Goal: Information Seeking & Learning: Find specific fact

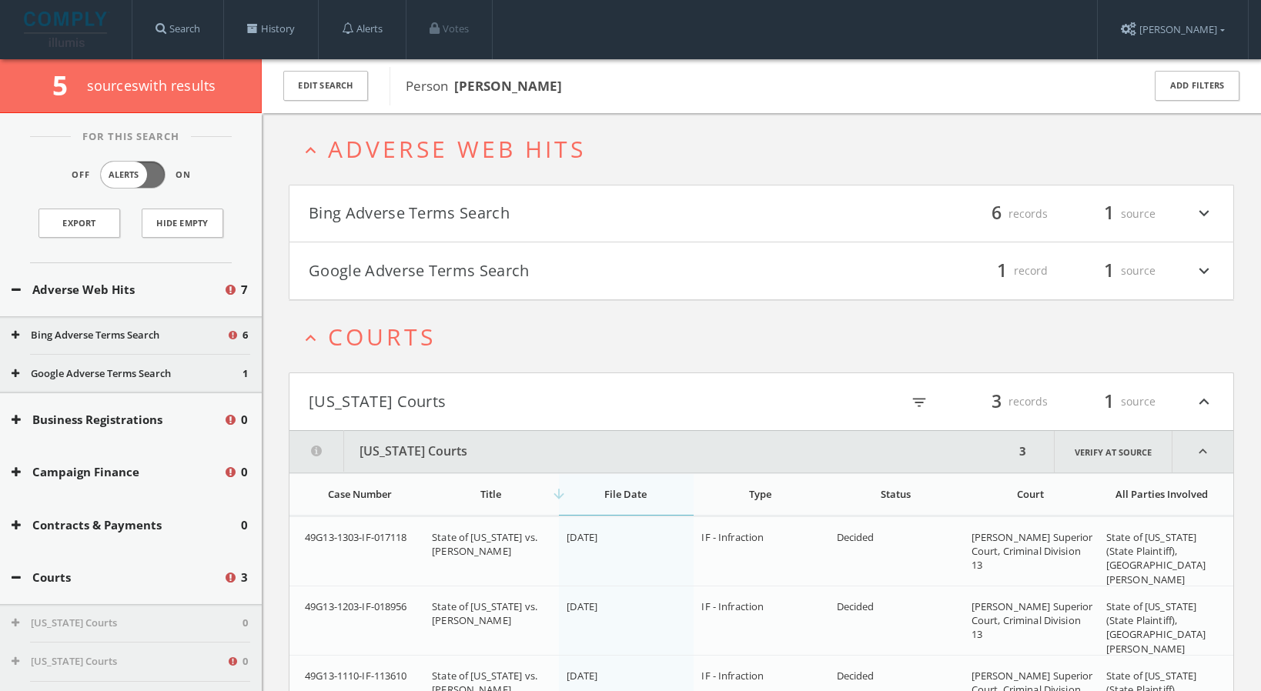
click at [1204, 210] on icon "expand_more" at bounding box center [1204, 214] width 20 height 26
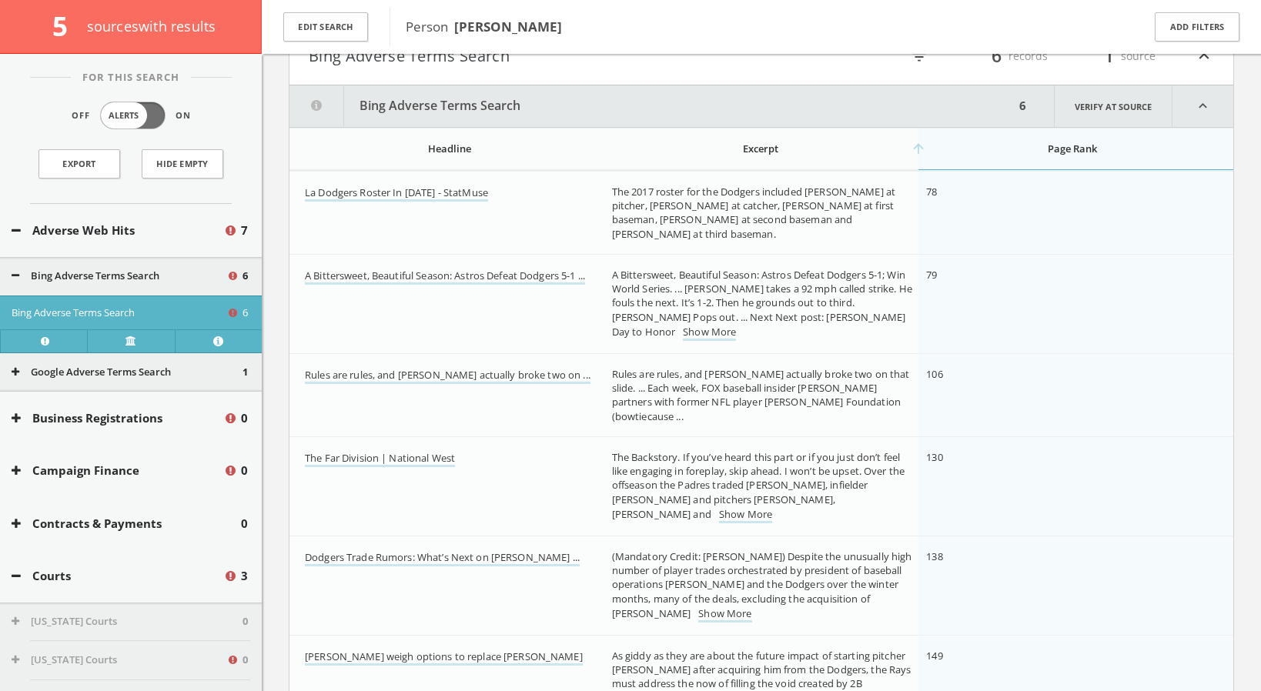
scroll to position [189, 0]
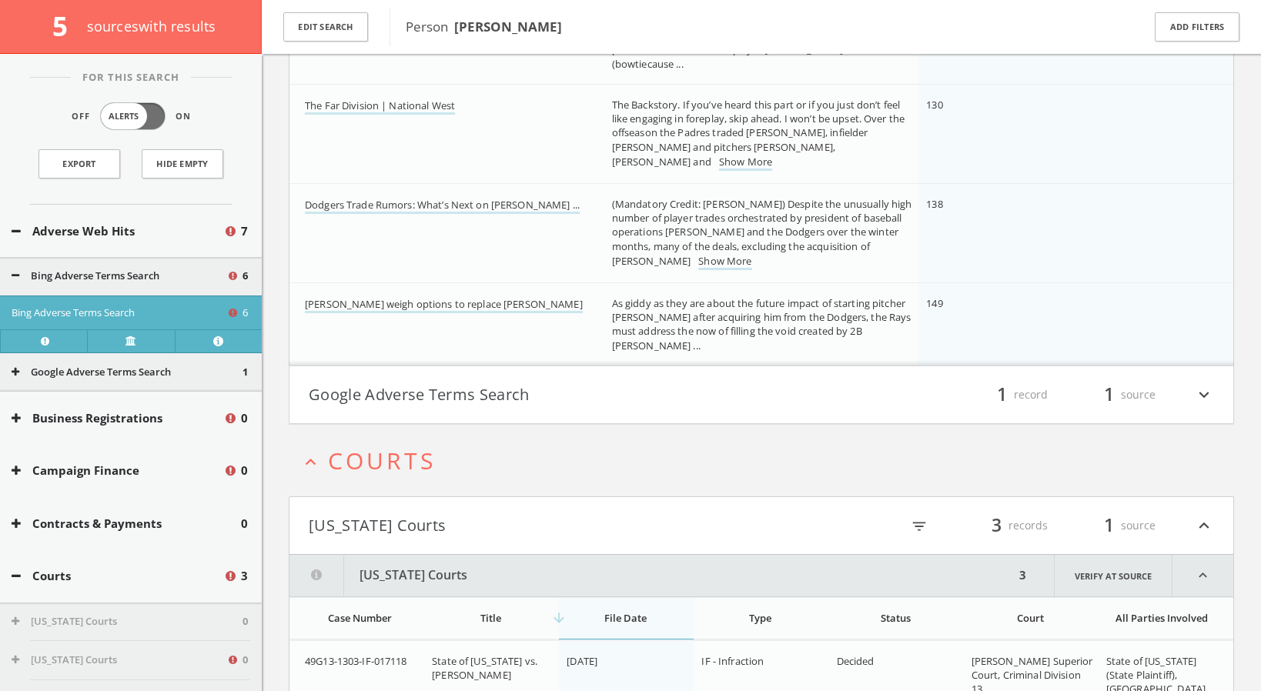
click at [1203, 391] on icon "expand_more" at bounding box center [1204, 395] width 20 height 26
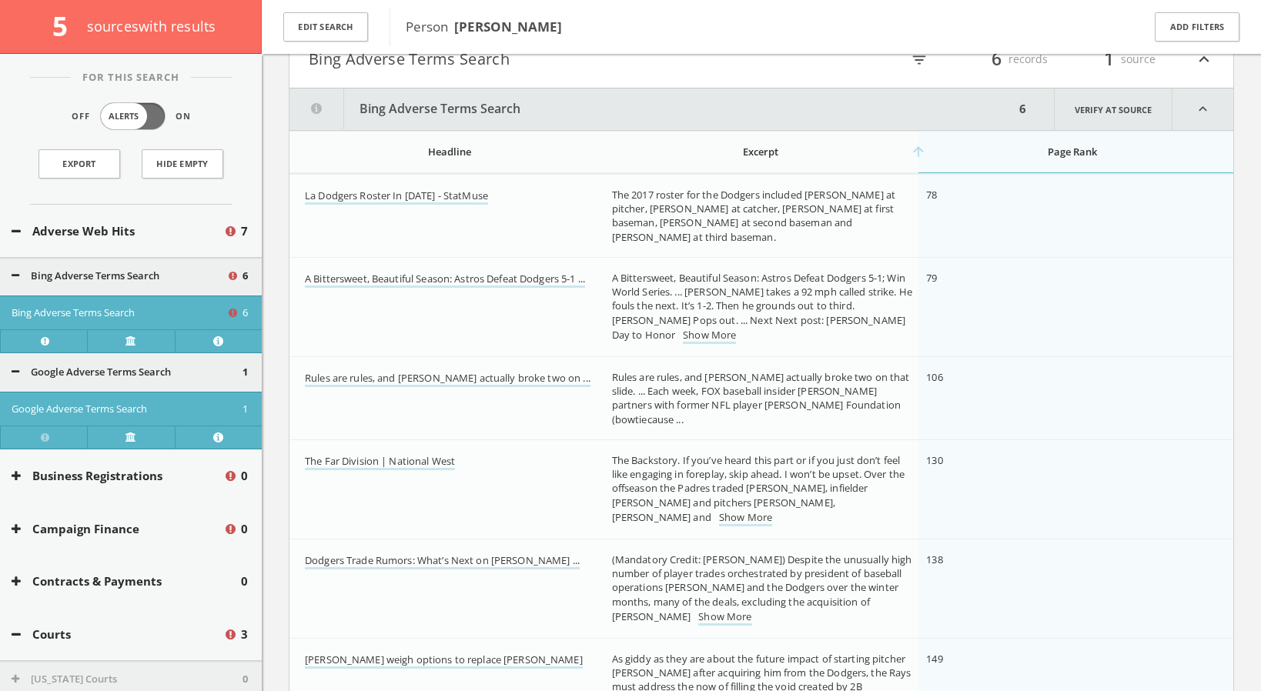
scroll to position [0, 0]
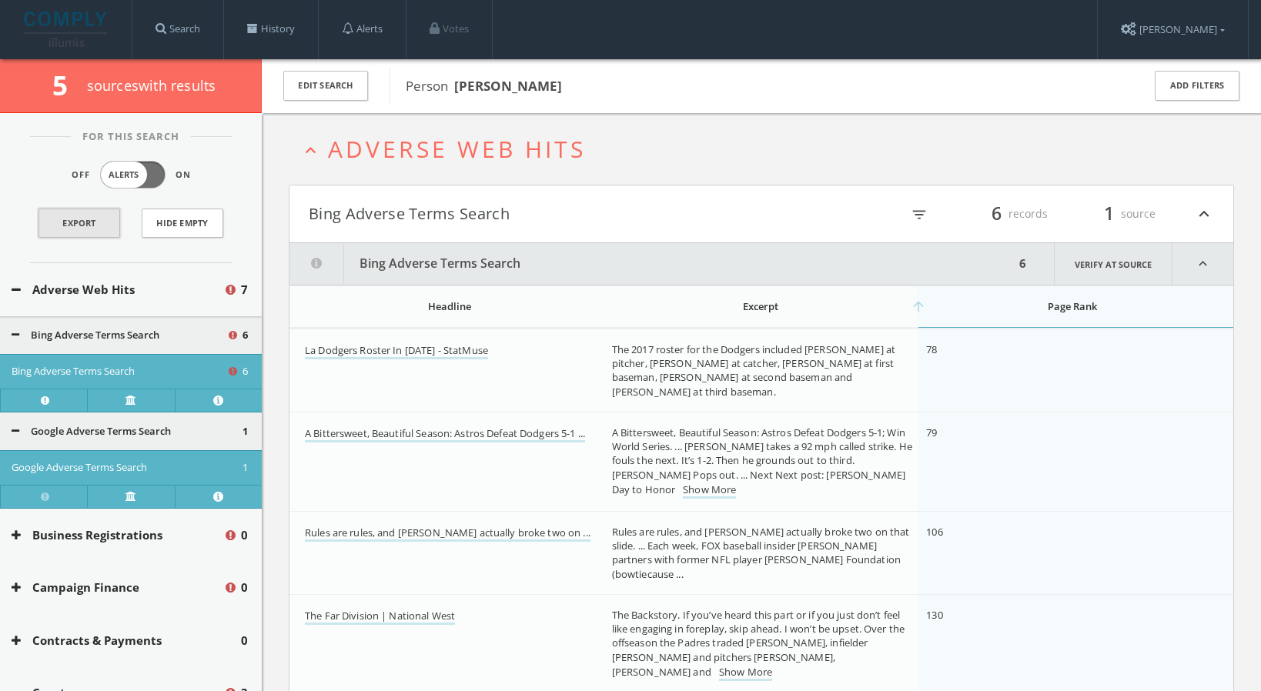
click at [61, 225] on link "Export" at bounding box center [79, 223] width 82 height 29
click at [353, 86] on button "Edit Search" at bounding box center [325, 86] width 85 height 30
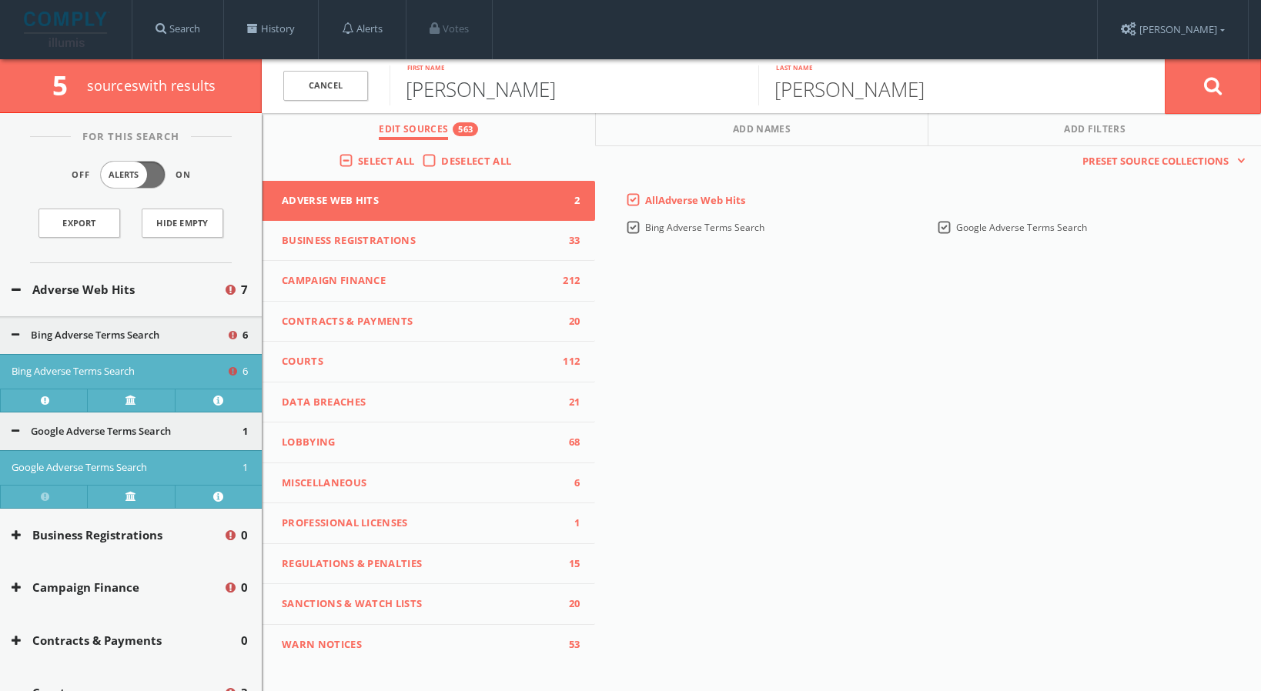
click at [437, 95] on input "[PERSON_NAME]" at bounding box center [573, 85] width 369 height 40
type input "[PERSON_NAME]"
click at [1219, 86] on icon at bounding box center [1213, 85] width 18 height 19
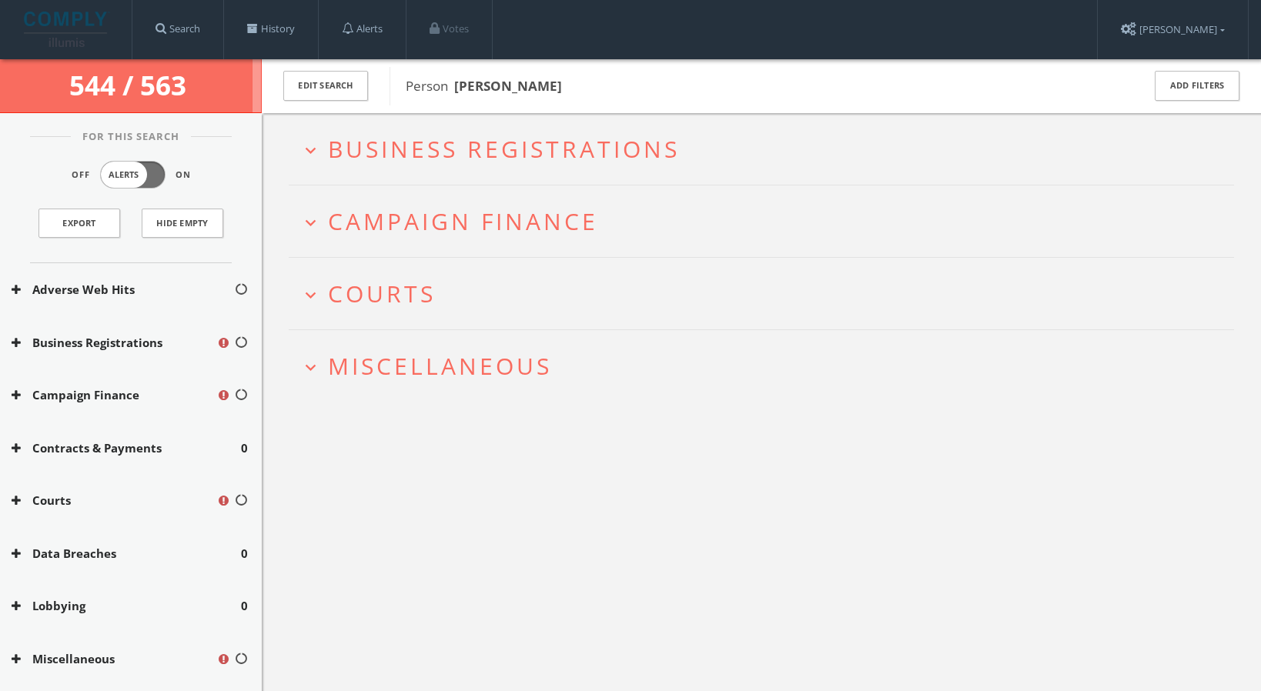
click at [526, 145] on span "Business Registrations" at bounding box center [504, 149] width 352 height 32
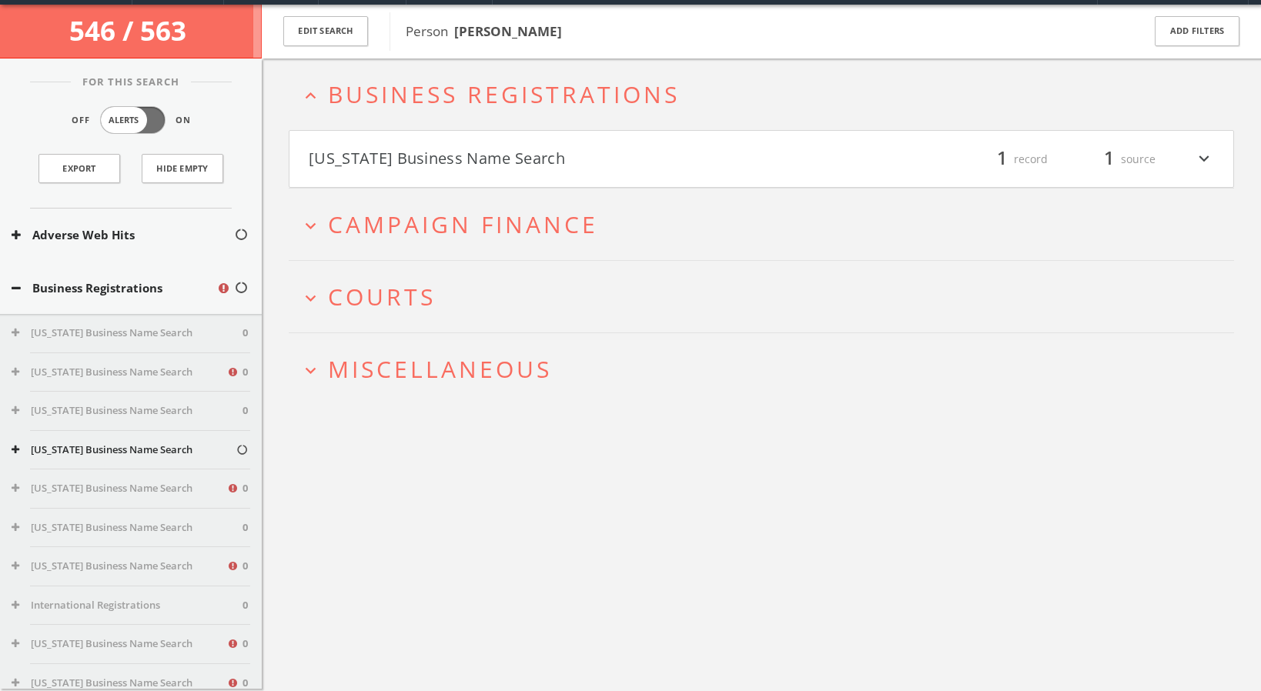
scroll to position [59, 0]
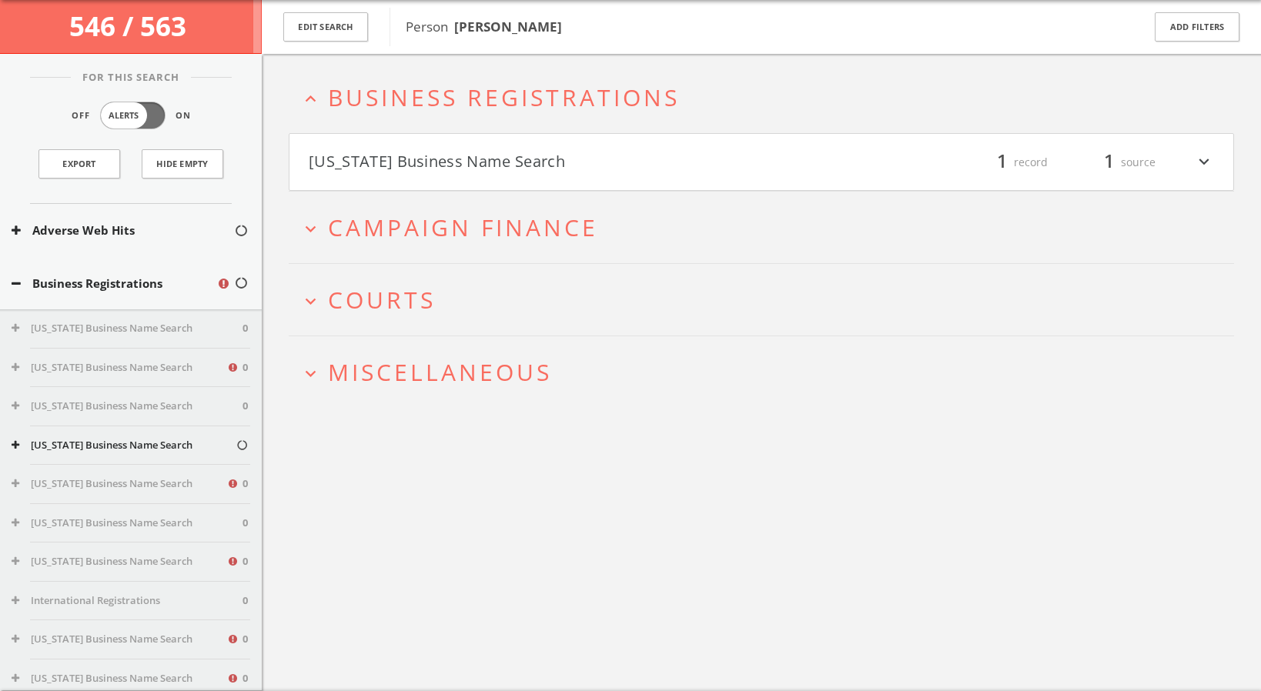
click at [523, 162] on button "[US_STATE] Business Name Search" at bounding box center [535, 162] width 453 height 26
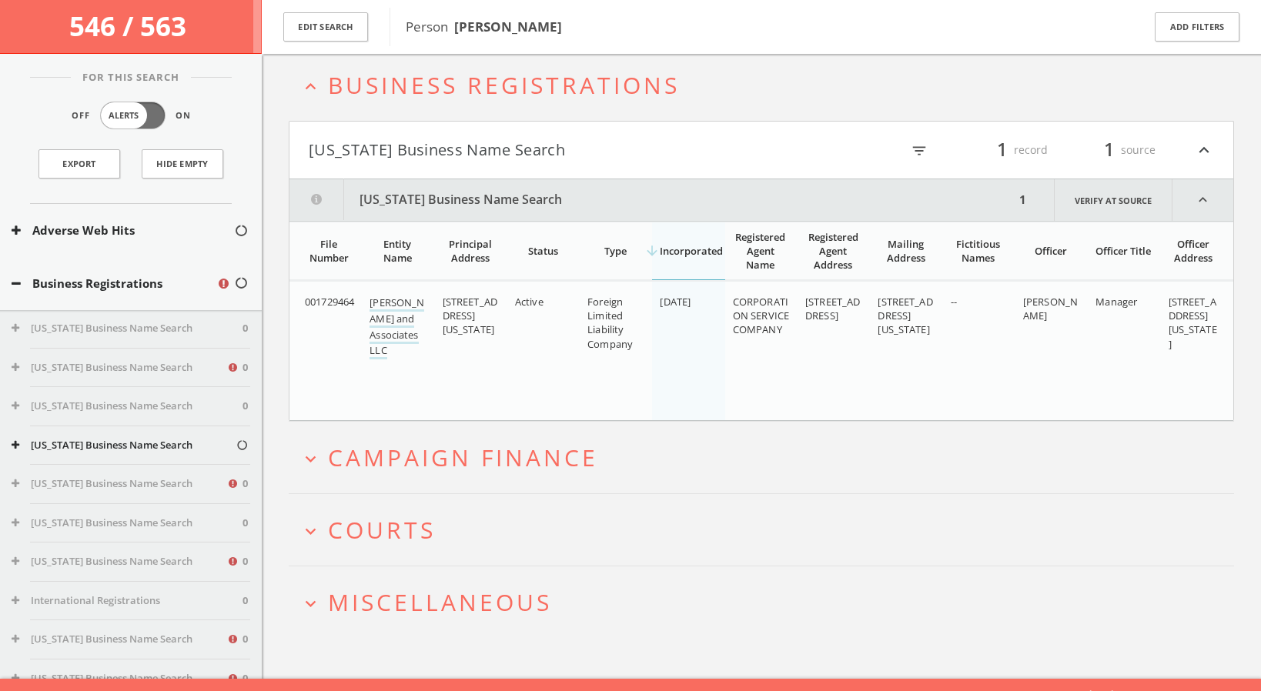
scroll to position [89, 0]
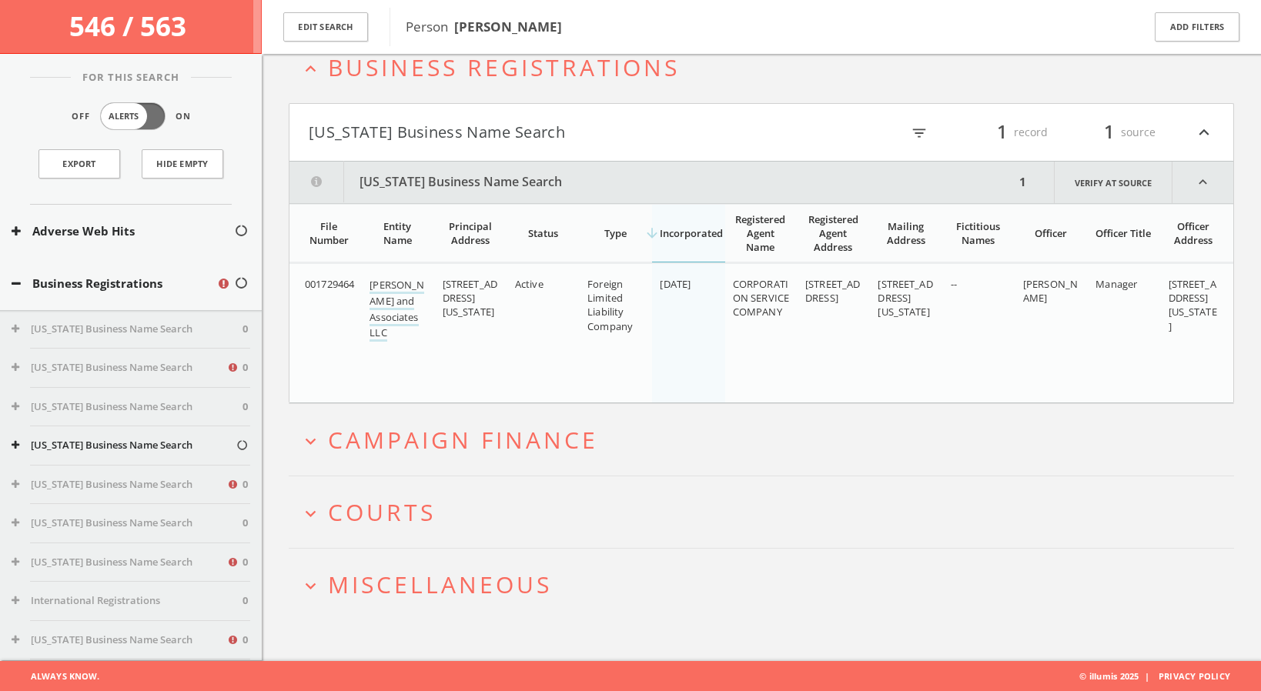
click at [512, 436] on span "Campaign Finance" at bounding box center [463, 440] width 270 height 32
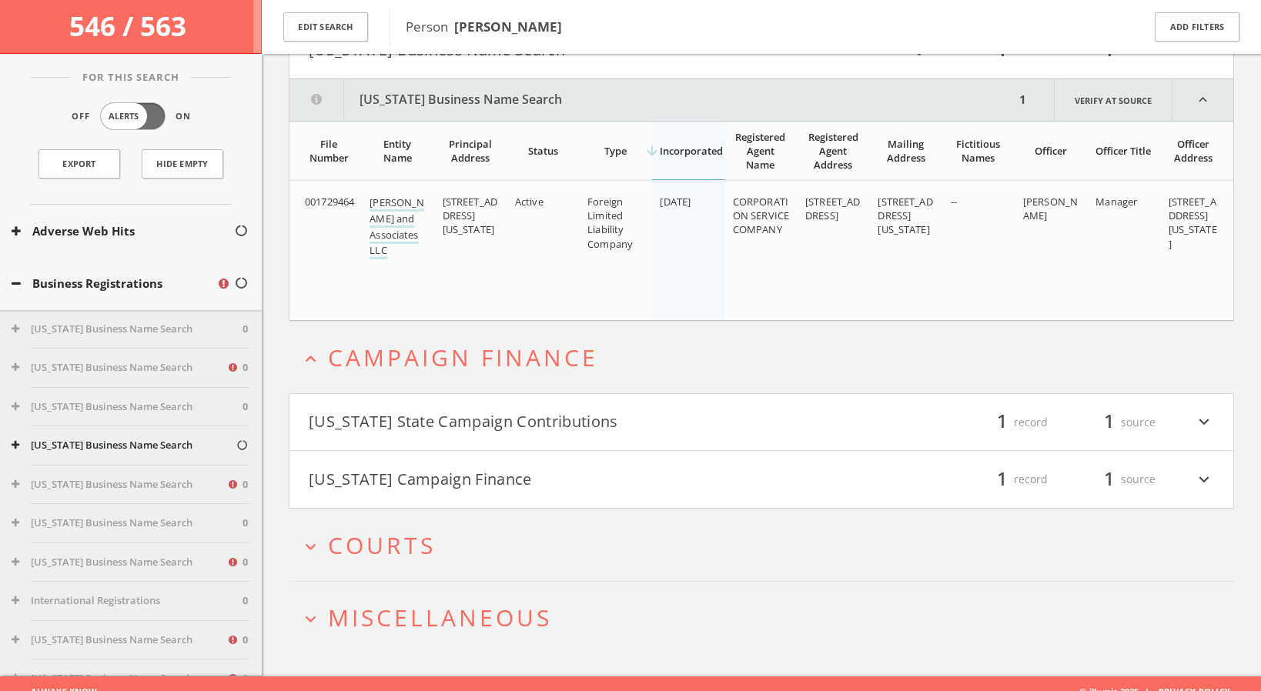
scroll to position [187, 0]
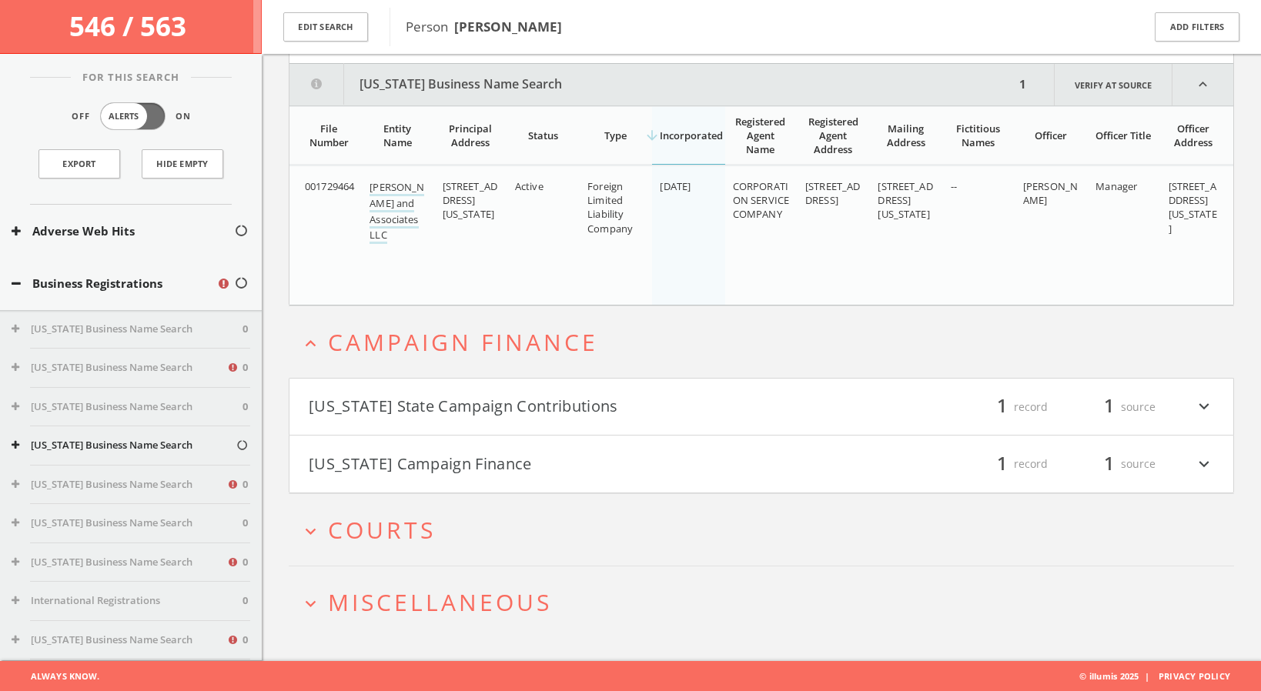
click at [433, 529] on span "Courts" at bounding box center [382, 530] width 108 height 32
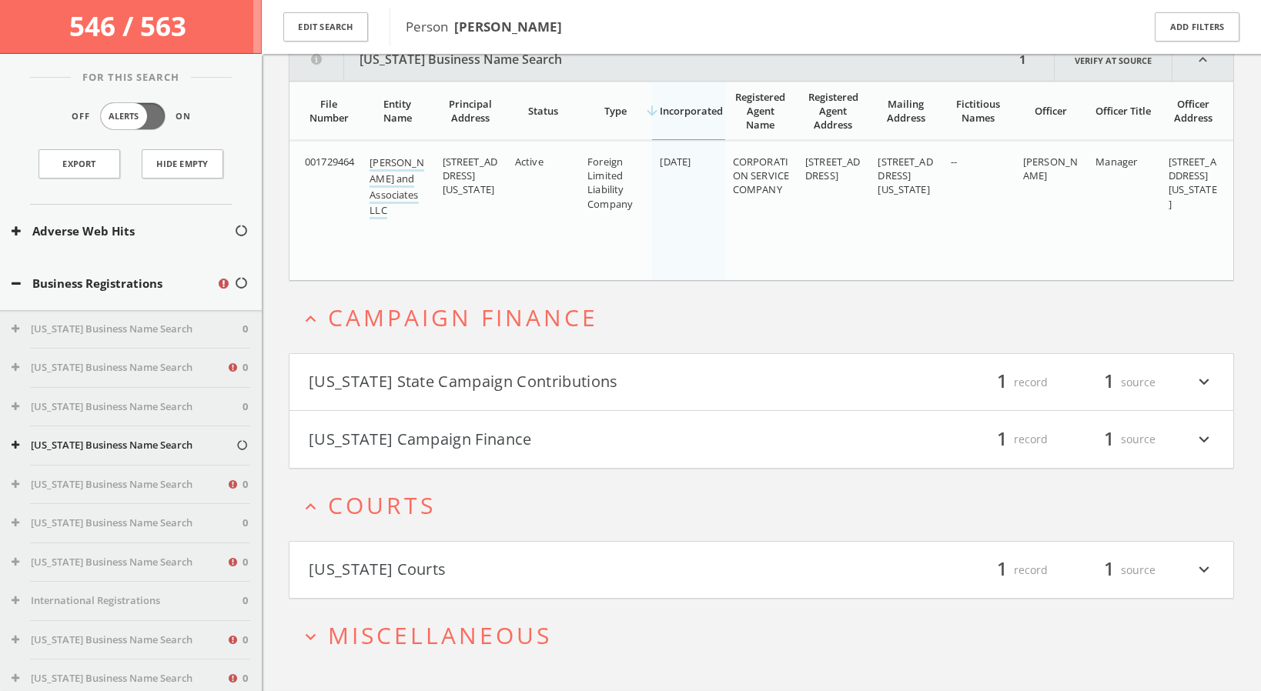
scroll to position [246, 0]
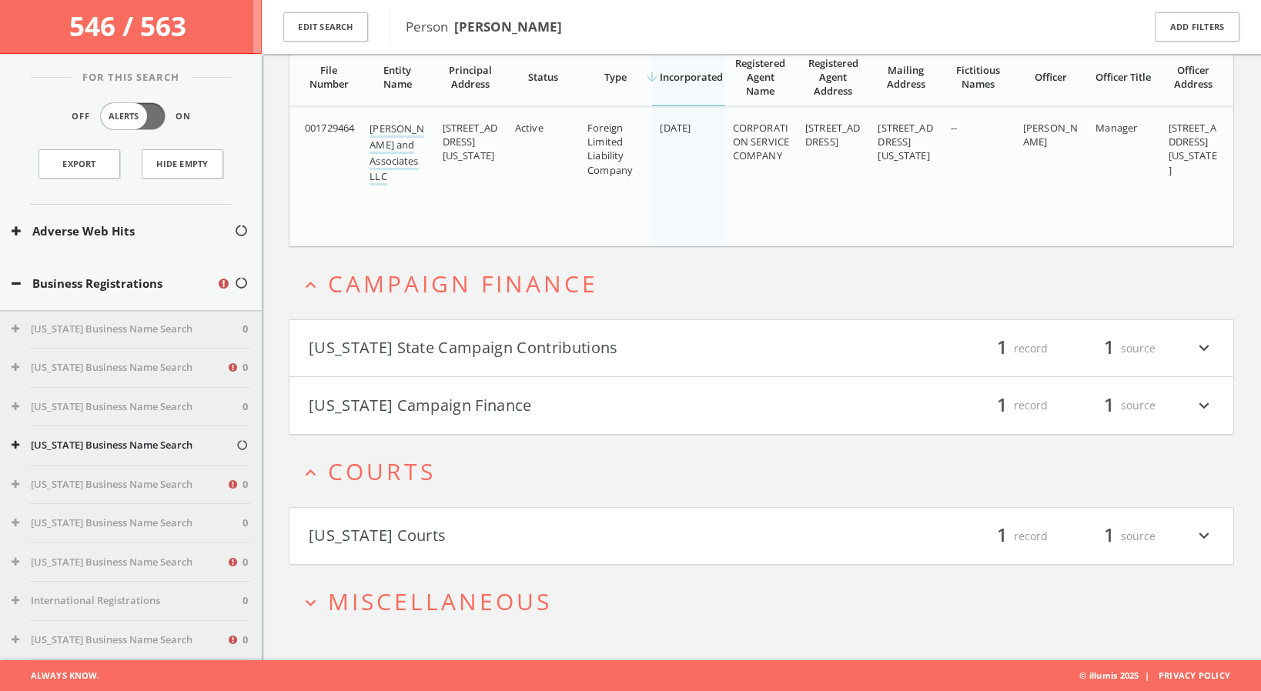
click at [430, 595] on span "Miscellaneous" at bounding box center [440, 602] width 224 height 32
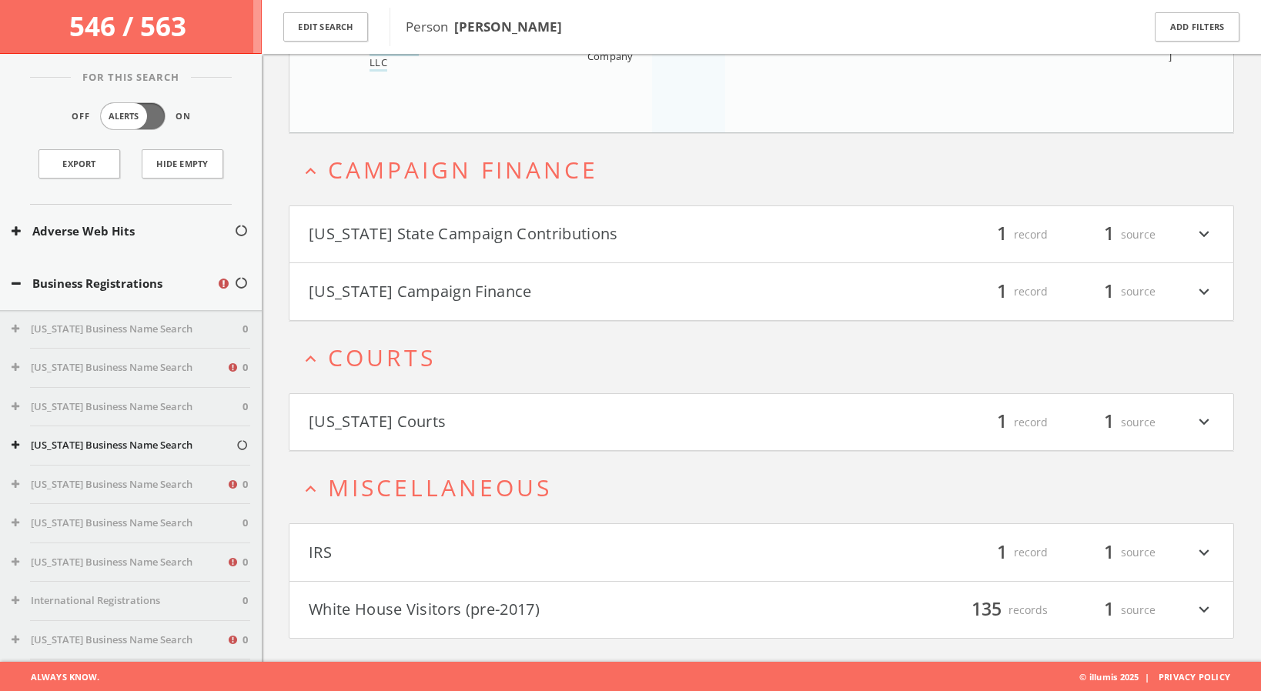
scroll to position [361, 0]
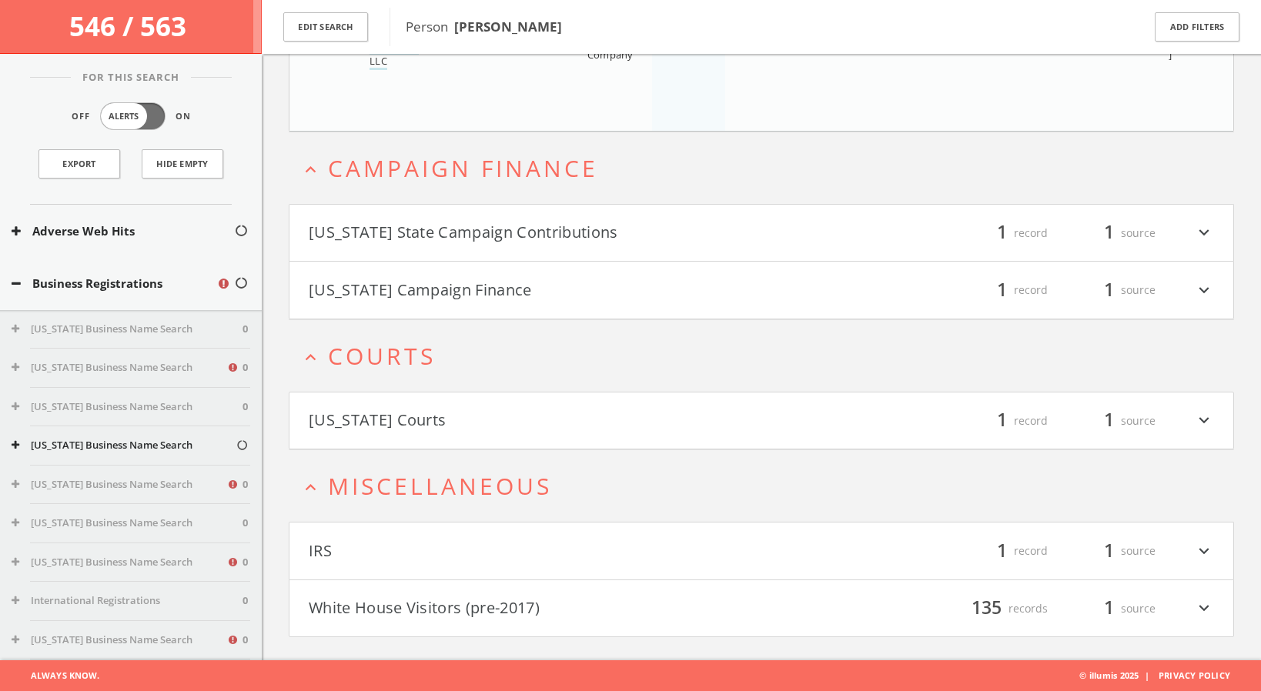
click at [1208, 412] on icon "expand_more" at bounding box center [1204, 421] width 20 height 26
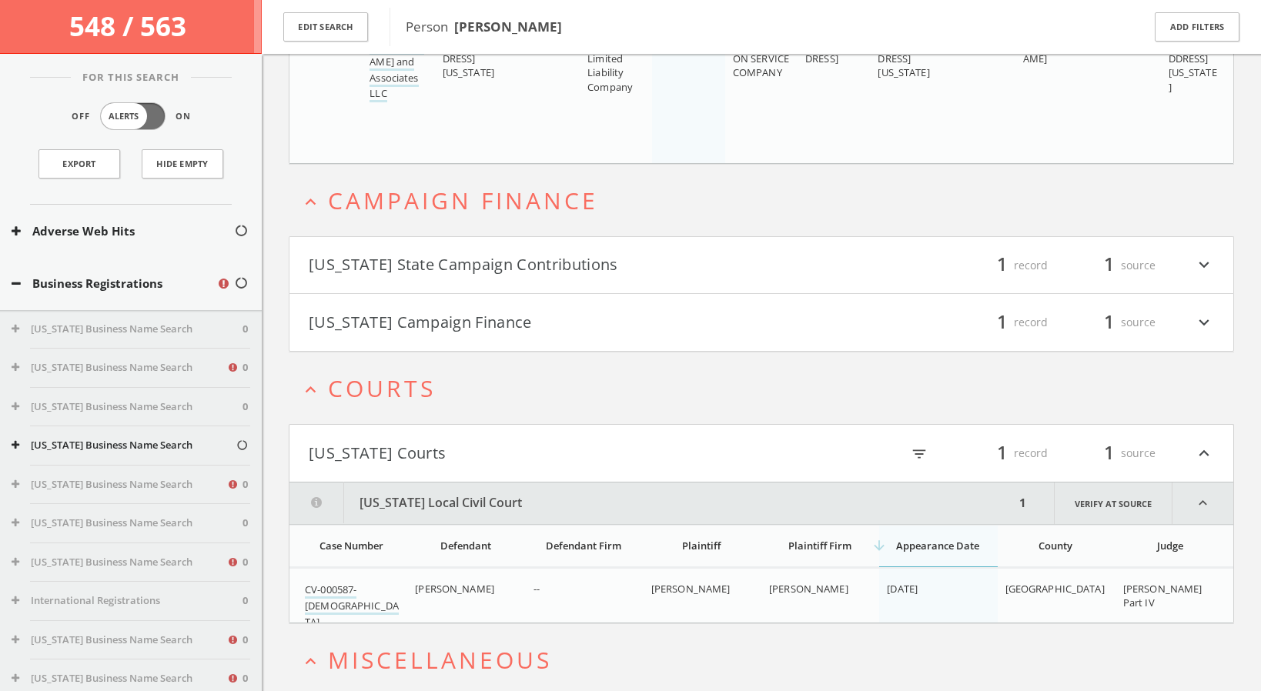
scroll to position [326, 0]
click at [1211, 264] on icon "expand_more" at bounding box center [1204, 269] width 20 height 26
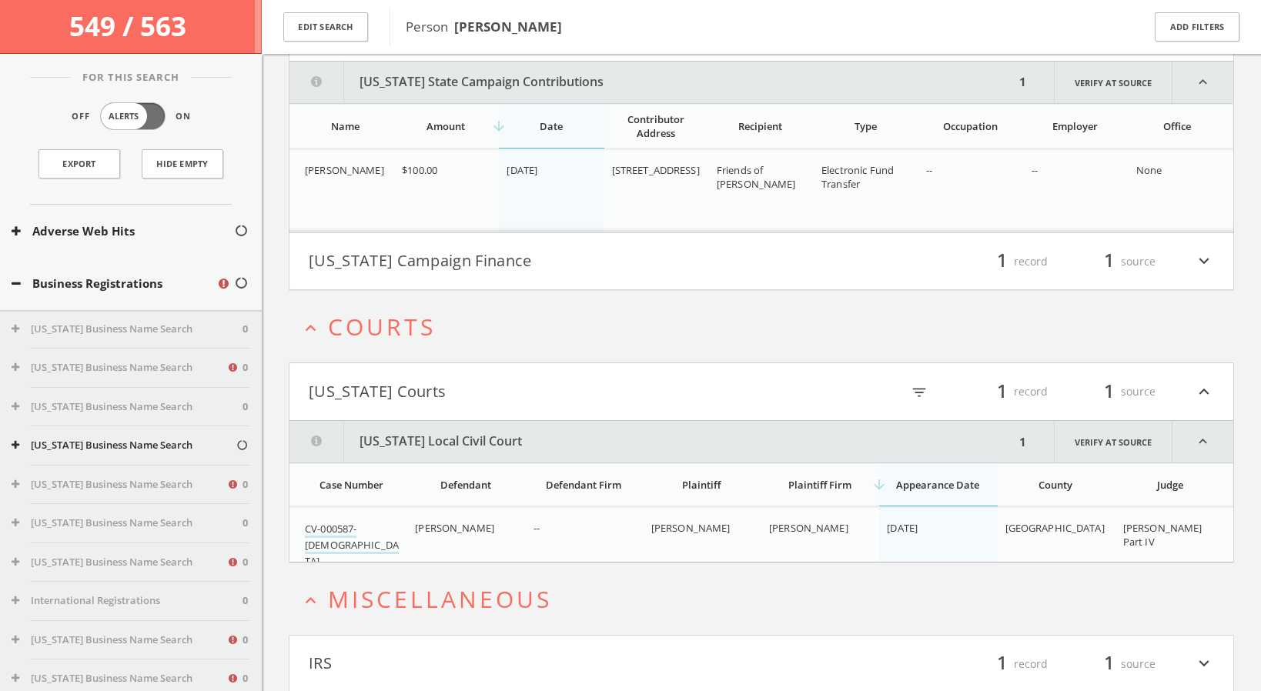
scroll to position [569, 0]
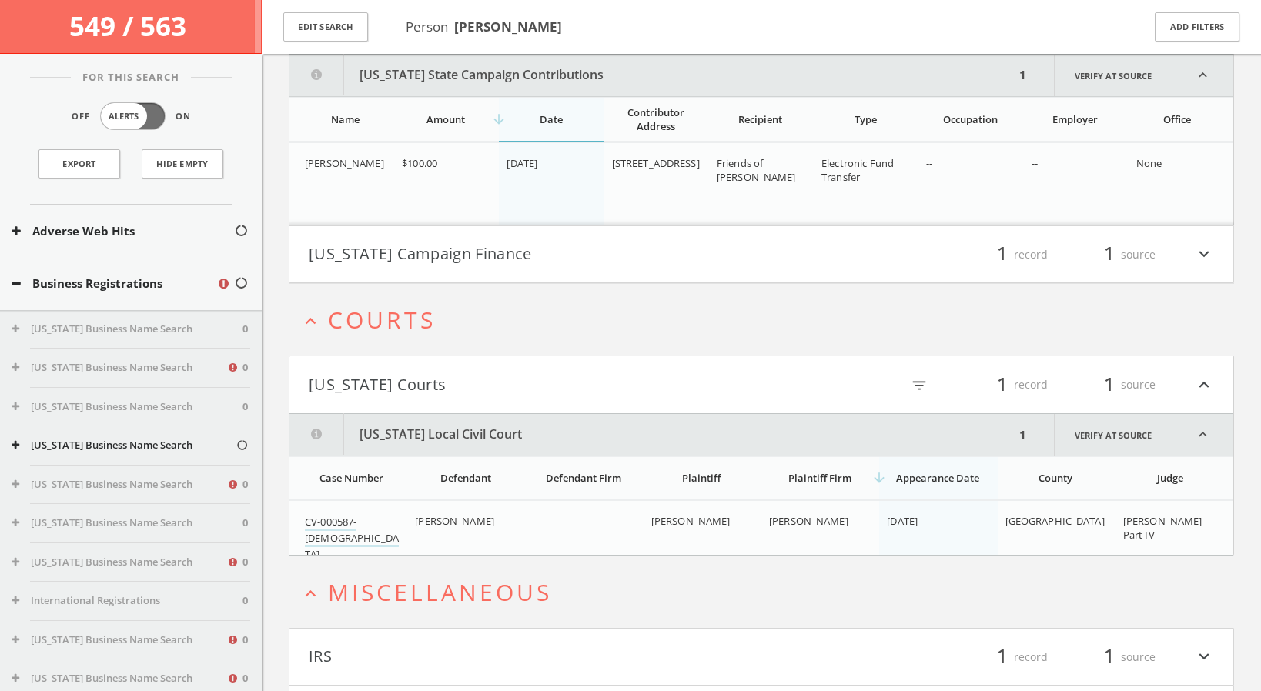
click at [1204, 258] on icon "expand_more" at bounding box center [1204, 255] width 20 height 26
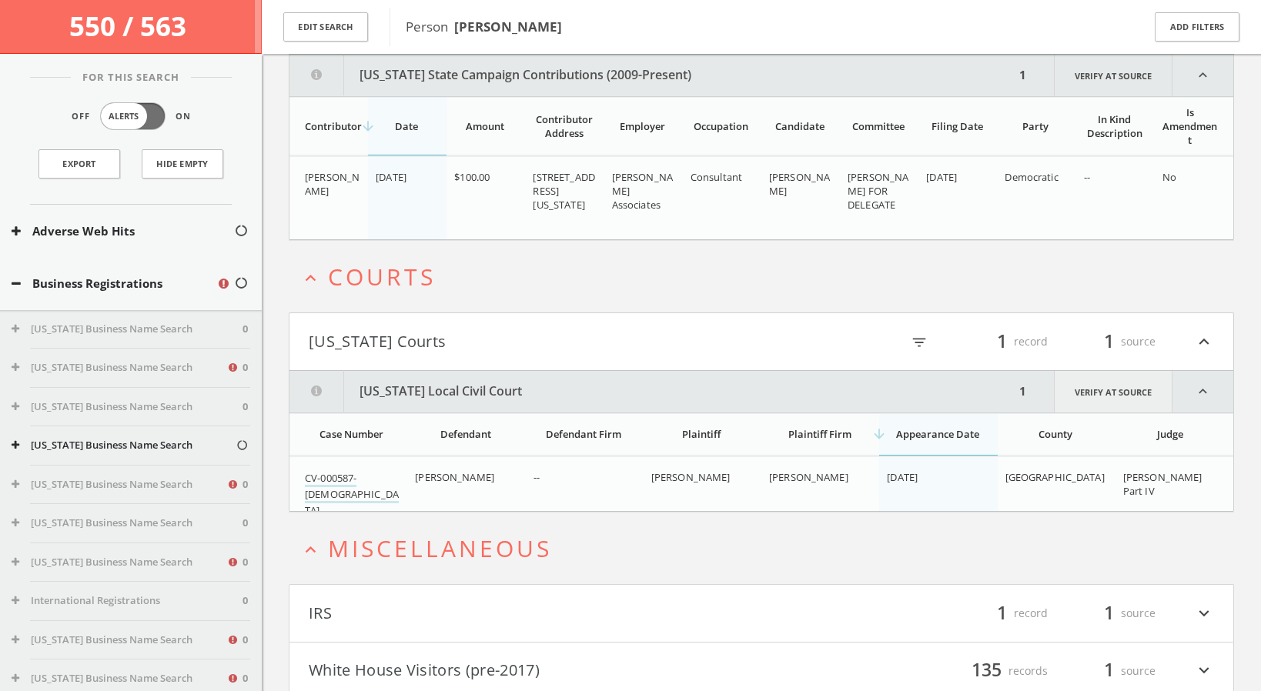
scroll to position [861, 0]
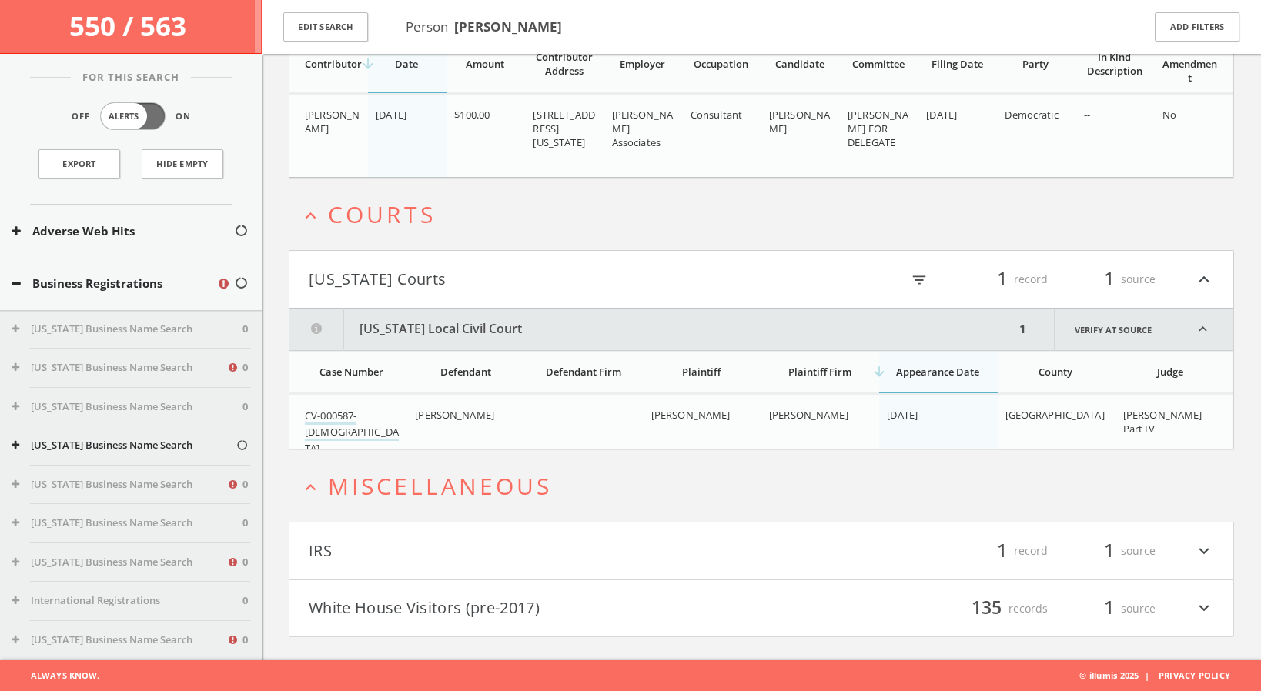
click at [1205, 552] on icon "expand_more" at bounding box center [1204, 551] width 20 height 26
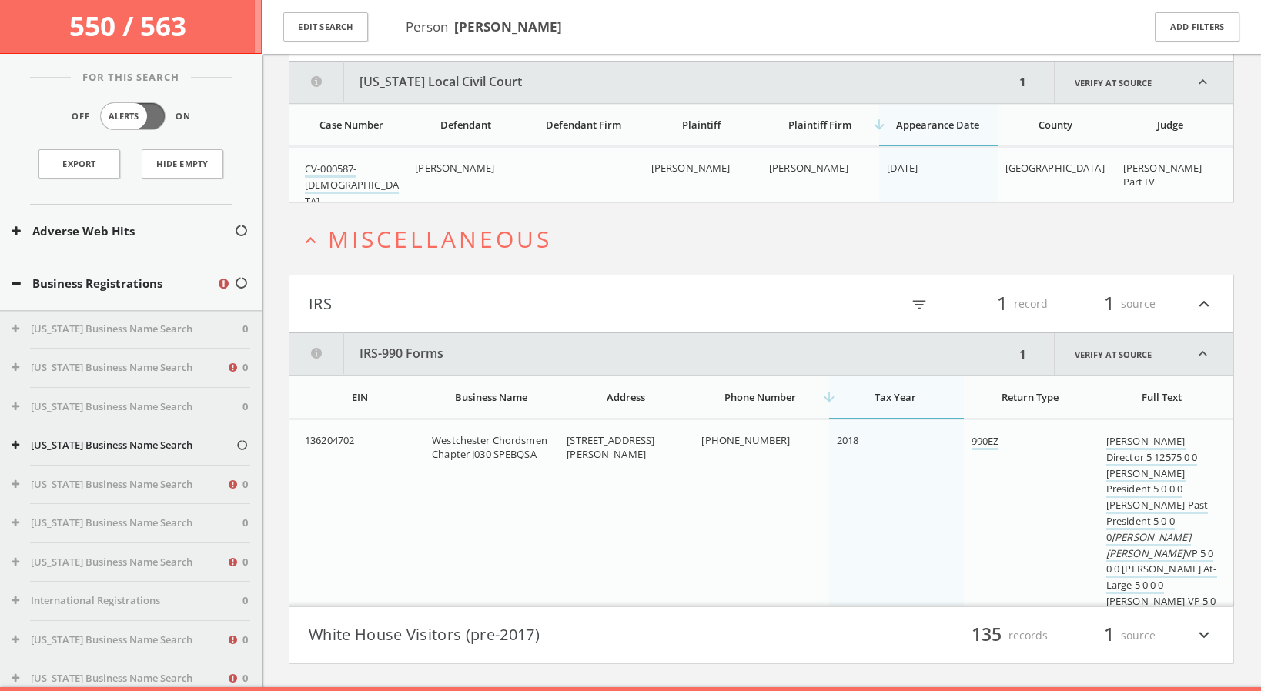
scroll to position [1135, 0]
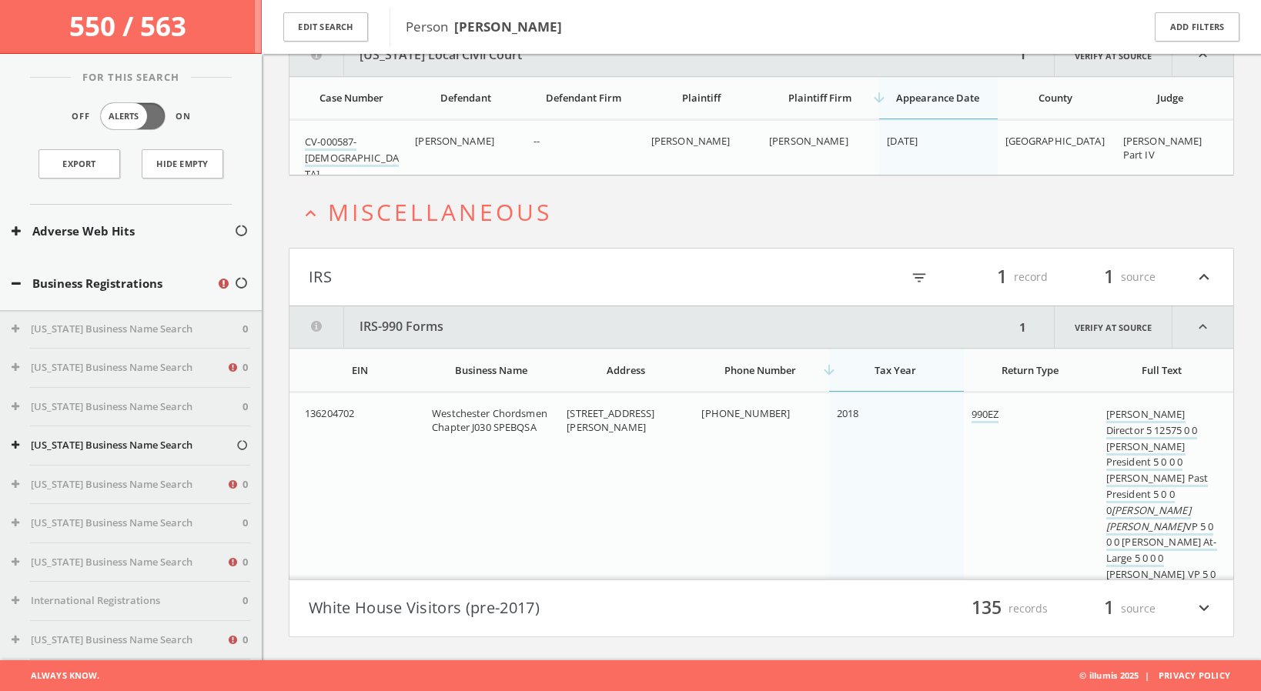
click at [1203, 610] on icon "expand_more" at bounding box center [1204, 609] width 20 height 26
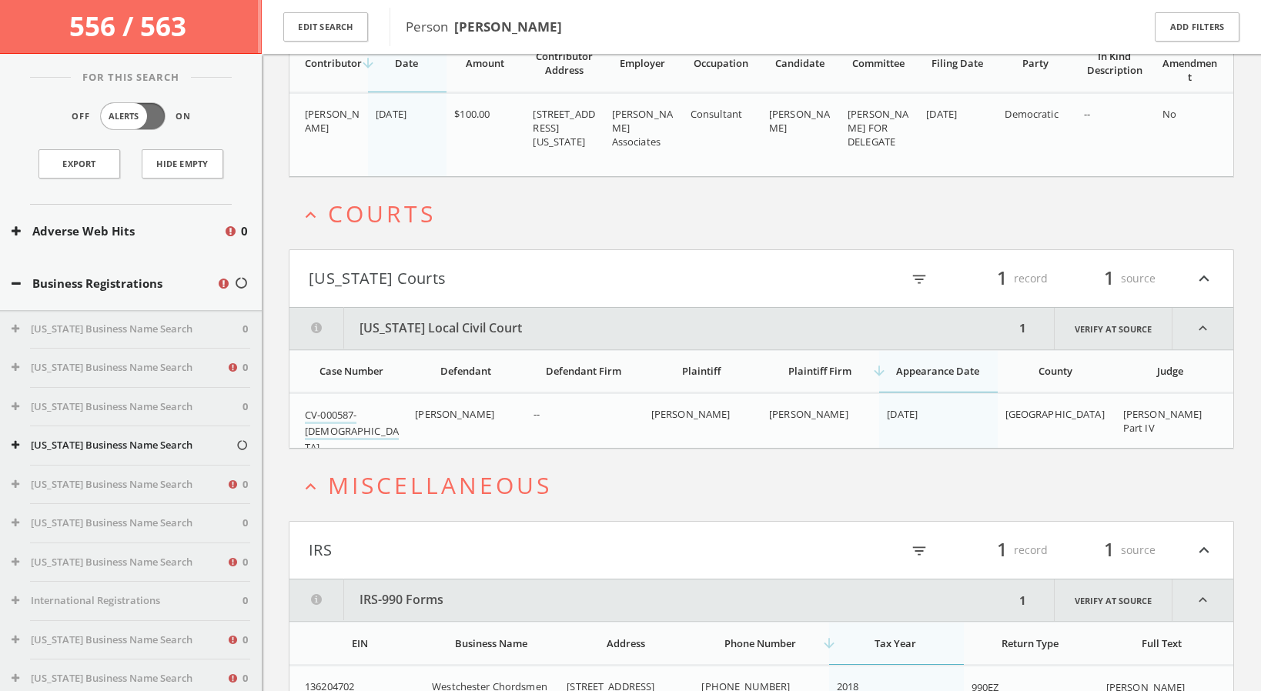
scroll to position [0, 0]
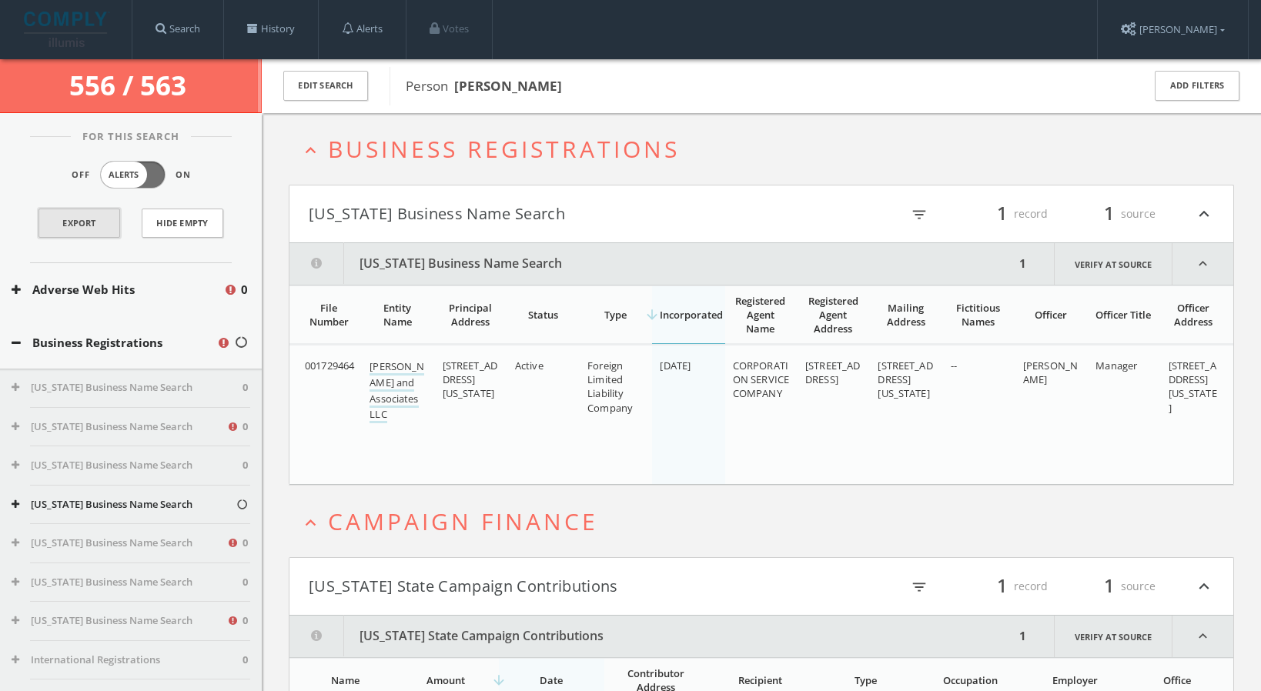
click at [104, 225] on link "Export" at bounding box center [79, 223] width 82 height 29
